Goal: Check status: Check status

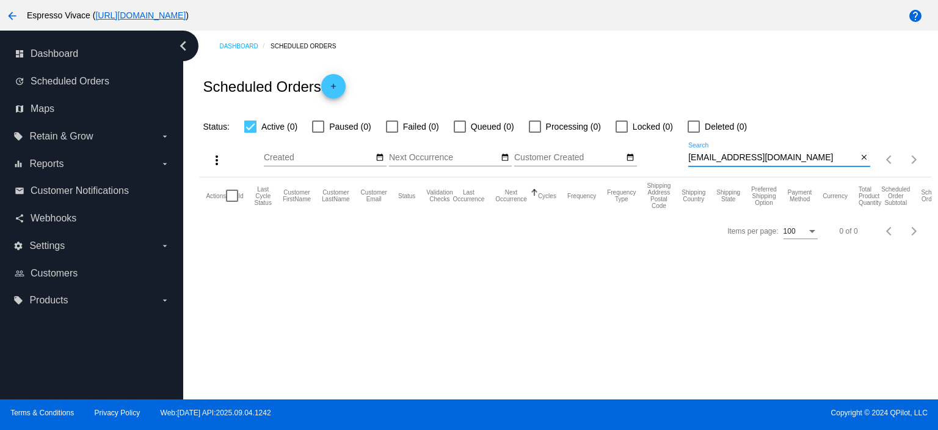
drag, startPoint x: 799, startPoint y: 156, endPoint x: 655, endPoint y: 160, distance: 143.6
click at [656, 161] on div "more_vert Sep Jan Feb Mar [DATE]" at bounding box center [565, 155] width 731 height 43
paste input "zlakotiy"
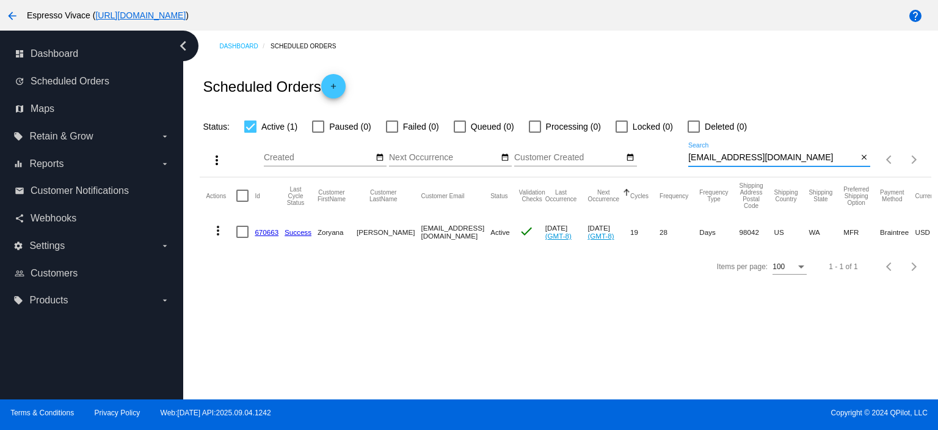
type input "[EMAIL_ADDRESS][DOMAIN_NAME]"
click at [273, 225] on mat-cell "670663" at bounding box center [270, 231] width 30 height 35
click at [273, 228] on link "670663" at bounding box center [267, 232] width 24 height 8
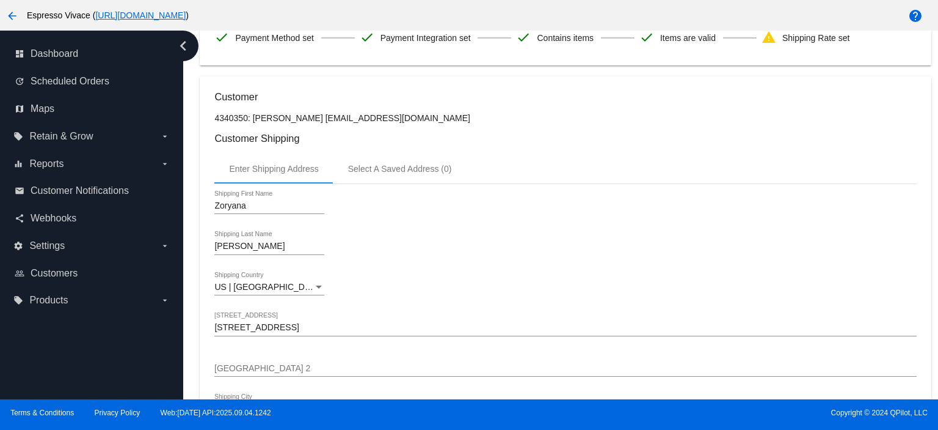
scroll to position [183, 0]
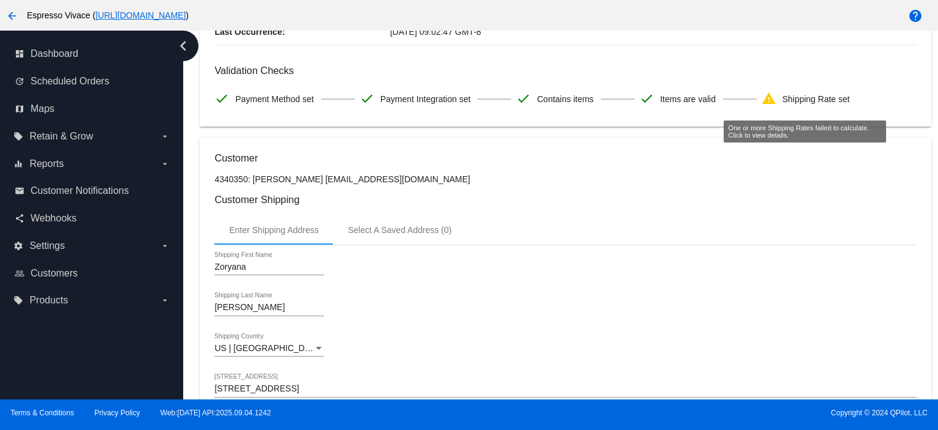
drag, startPoint x: 778, startPoint y: 103, endPoint x: 832, endPoint y: 98, distance: 54.0
click at [832, 98] on div "warning Shipping Rate set" at bounding box center [806, 99] width 89 height 26
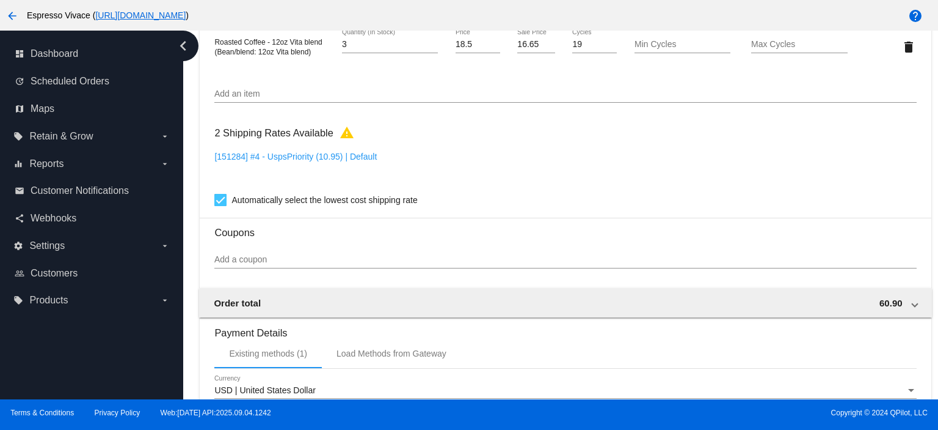
scroll to position [855, 0]
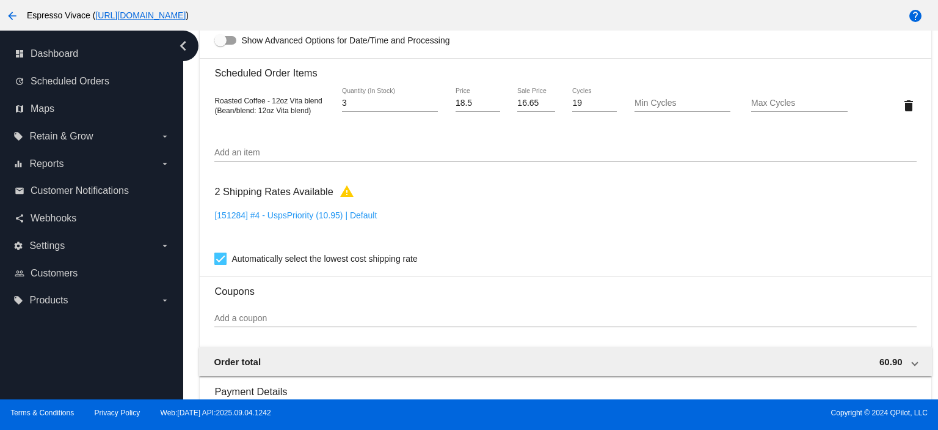
click at [292, 216] on link "[151284] #4 - UspsPriority (10.95) | Default" at bounding box center [295, 215] width 163 height 10
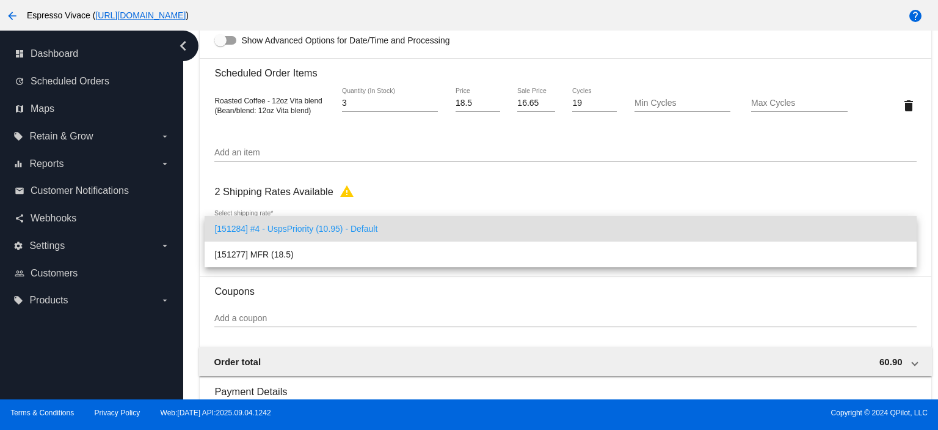
click at [395, 191] on div at bounding box center [469, 215] width 938 height 430
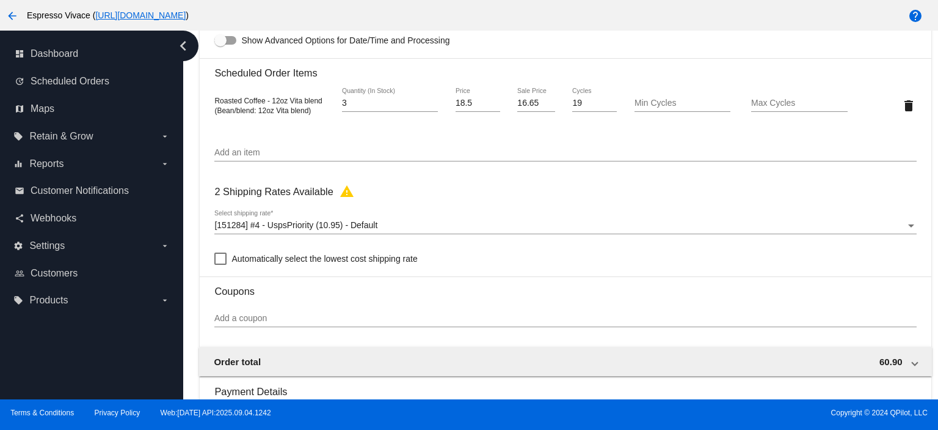
click at [224, 262] on div at bounding box center [220, 258] width 12 height 12
click at [221, 265] on input "Automatically select the lowest cost shipping rate" at bounding box center [220, 265] width 1 height 1
checkbox input "true"
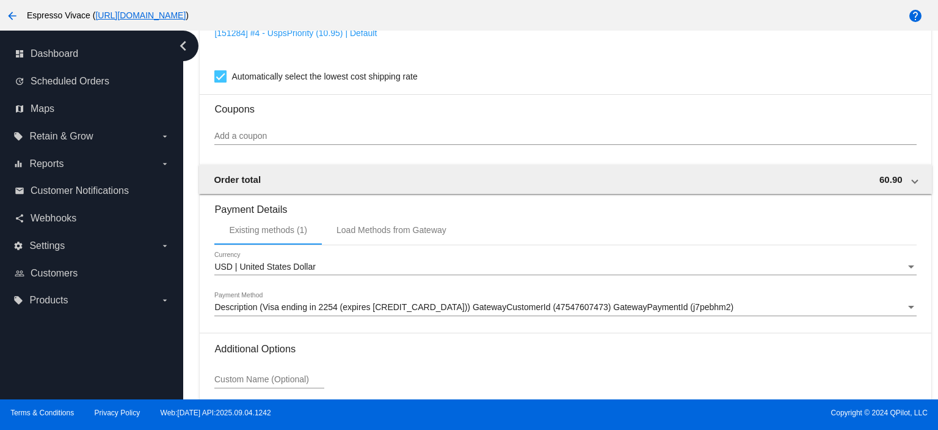
scroll to position [1147, 0]
